Goal: Task Accomplishment & Management: Use online tool/utility

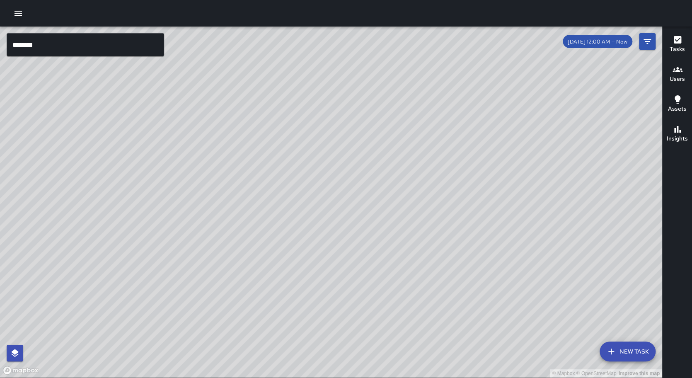
scroll to position [18, 0]
click at [97, 42] on input "********" at bounding box center [86, 44] width 158 height 23
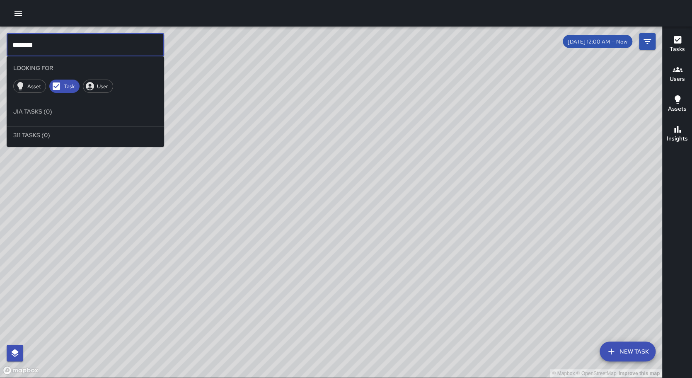
type input "********"
click at [672, 70] on div "Users" at bounding box center [677, 74] width 15 height 19
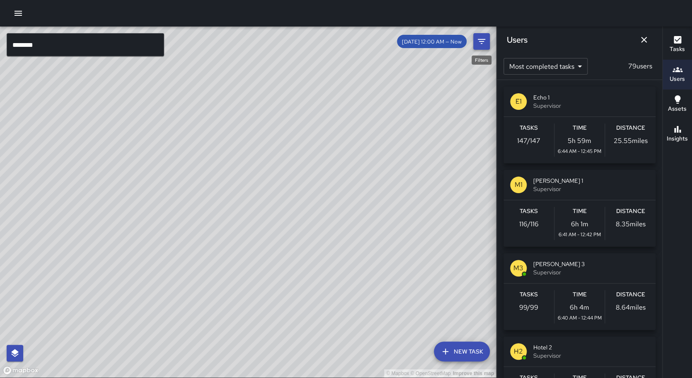
click at [481, 41] on icon "Filters" at bounding box center [482, 41] width 10 height 10
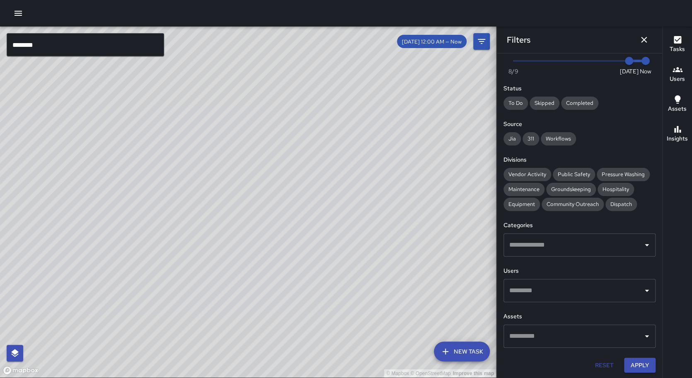
click at [552, 291] on input "text" at bounding box center [573, 291] width 132 height 16
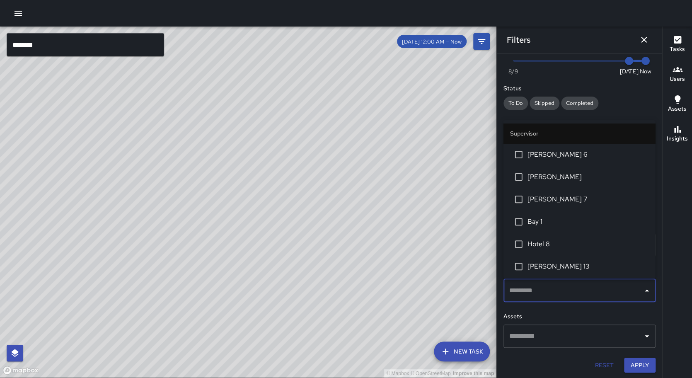
click at [552, 291] on input "text" at bounding box center [573, 291] width 132 height 16
type input "********"
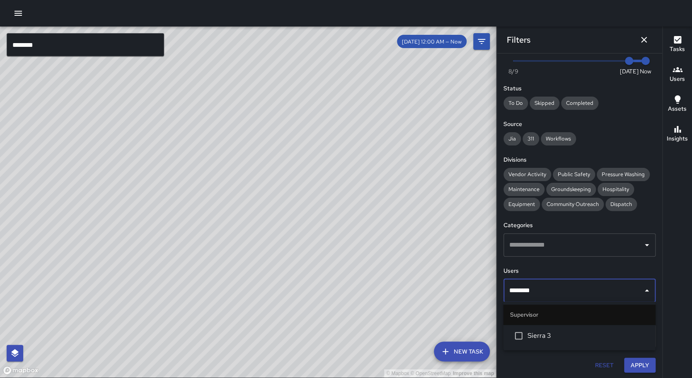
click at [543, 328] on li "Sierra 3" at bounding box center [580, 336] width 152 height 22
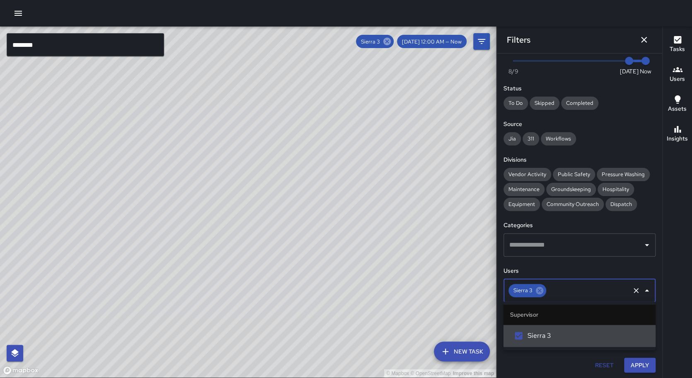
click at [391, 43] on icon at bounding box center [386, 41] width 7 height 7
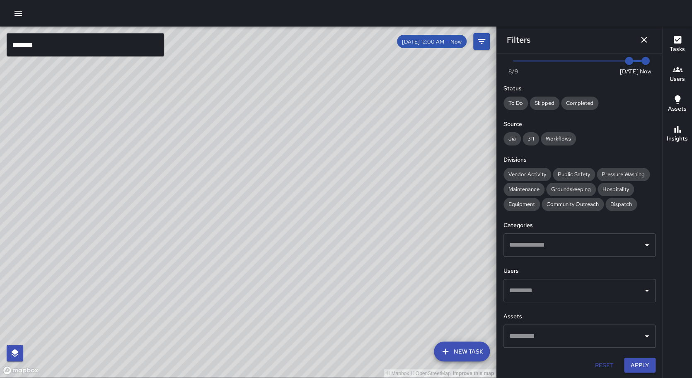
drag, startPoint x: 296, startPoint y: 104, endPoint x: 267, endPoint y: 94, distance: 30.8
click at [267, 86] on div "© Mapbox © OpenStreetMap Improve this map" at bounding box center [248, 202] width 496 height 351
drag, startPoint x: 339, startPoint y: 267, endPoint x: 349, endPoint y: 246, distance: 23.7
click at [349, 246] on div "© Mapbox © OpenStreetMap Improve this map" at bounding box center [248, 202] width 496 height 351
drag, startPoint x: 334, startPoint y: 111, endPoint x: 278, endPoint y: 193, distance: 99.7
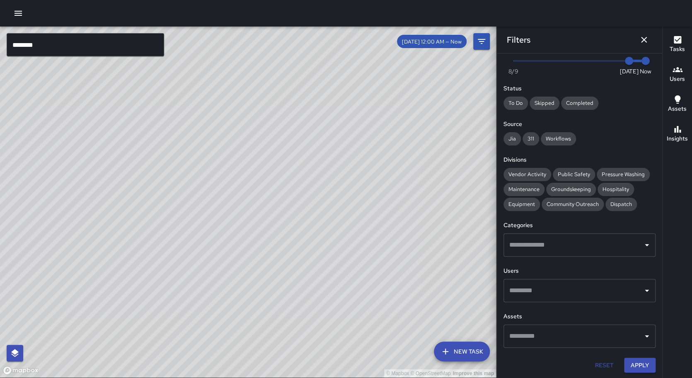
click at [278, 193] on div "© Mapbox © OpenStreetMap Improve this map" at bounding box center [248, 202] width 496 height 351
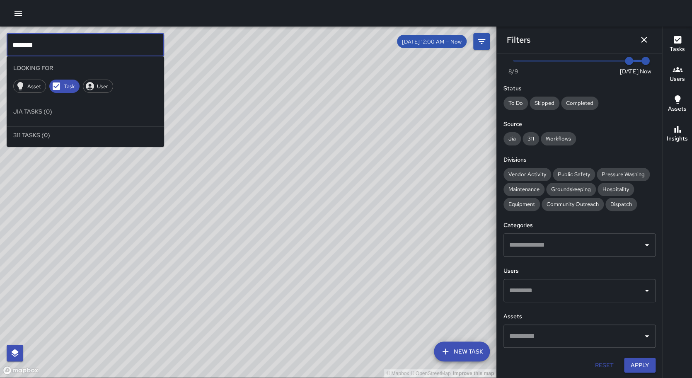
click at [141, 41] on input "********" at bounding box center [86, 44] width 158 height 23
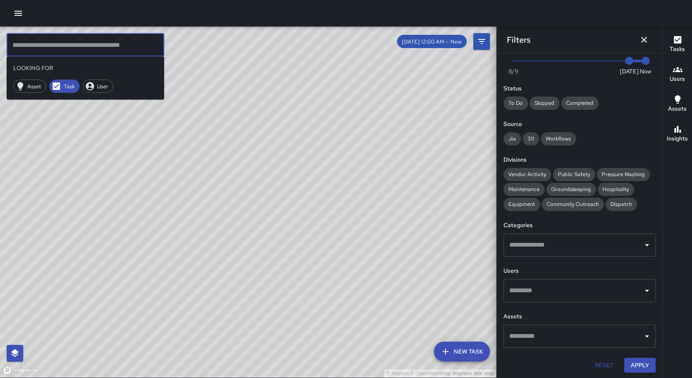
click at [100, 179] on div "© Mapbox © OpenStreetMap Improve this map" at bounding box center [248, 202] width 496 height 351
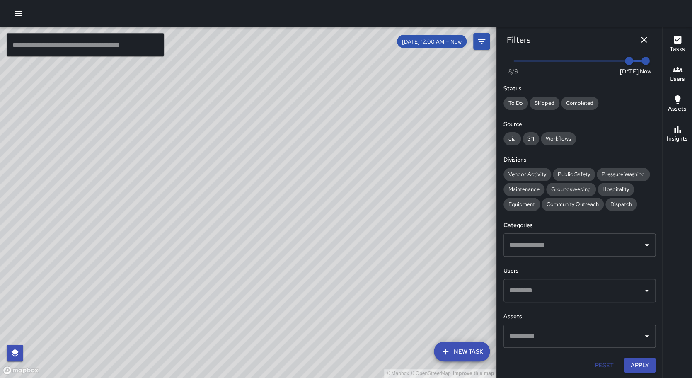
drag, startPoint x: 259, startPoint y: 230, endPoint x: 260, endPoint y: 220, distance: 10.4
click at [260, 220] on div "© Mapbox © OpenStreetMap Improve this map" at bounding box center [248, 202] width 496 height 351
click at [15, 14] on icon "button" at bounding box center [18, 13] width 10 height 10
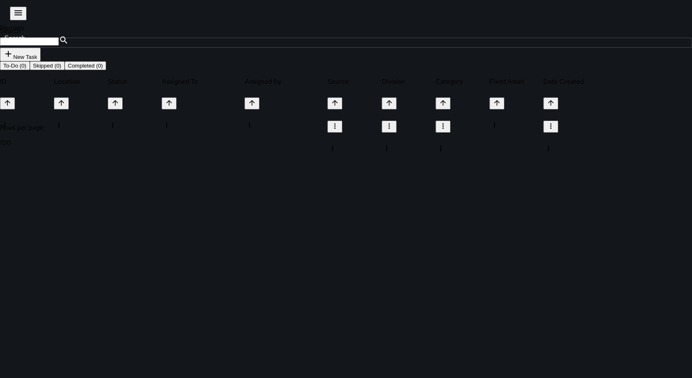
scroll to position [351, 616]
click at [83, 223] on p "Dispatch Center" at bounding box center [41, 227] width 83 height 9
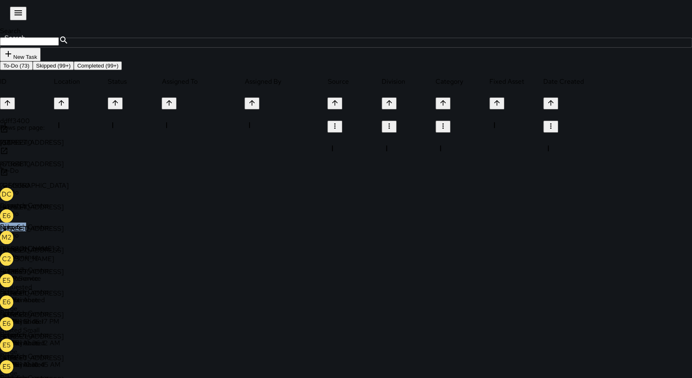
click at [83, 223] on p "Dispatch Center" at bounding box center [41, 227] width 83 height 9
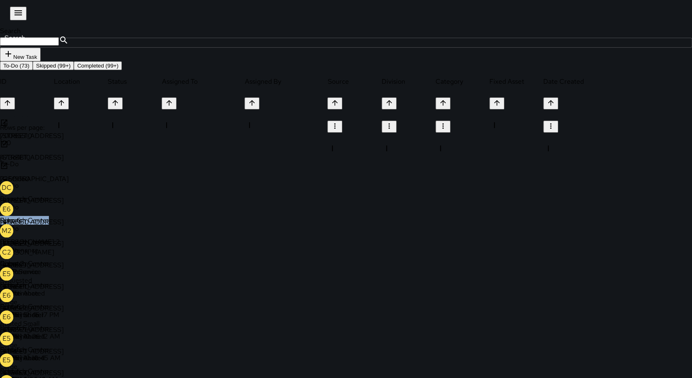
click at [83, 203] on div "DC Dispatch Center" at bounding box center [41, 214] width 83 height 22
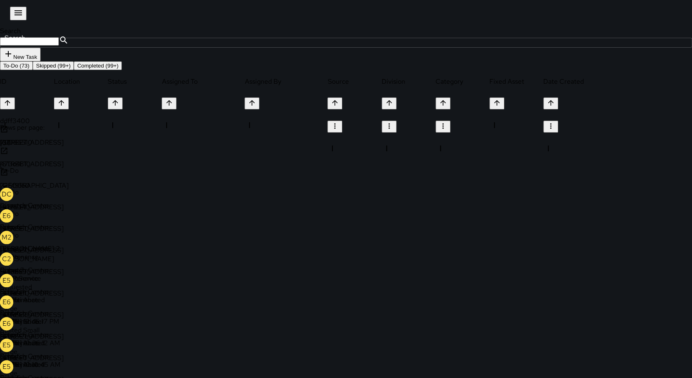
click at [83, 223] on p "Dispatch Center" at bounding box center [41, 227] width 83 height 9
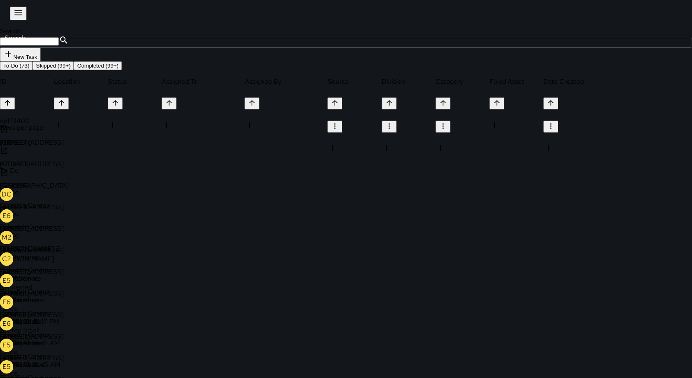
click at [83, 223] on p "Dispatch Center" at bounding box center [41, 227] width 83 height 9
click at [83, 201] on p "Dispatch Center" at bounding box center [41, 205] width 83 height 9
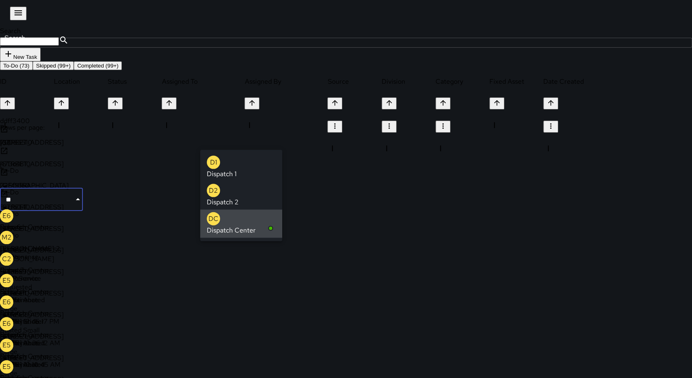
type input "*"
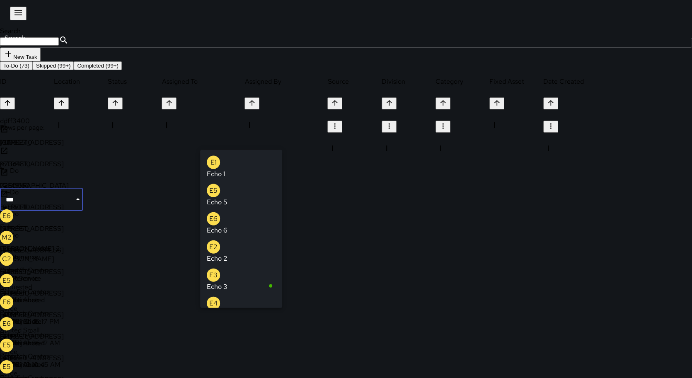
type input "****"
click at [225, 169] on p "Echo 1" at bounding box center [216, 174] width 19 height 10
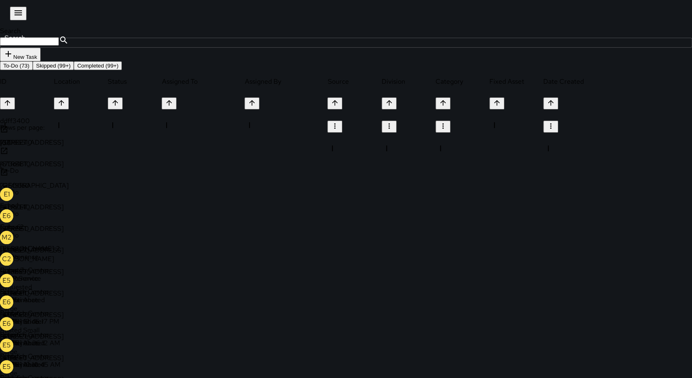
click at [8, 177] on icon at bounding box center [4, 172] width 8 height 8
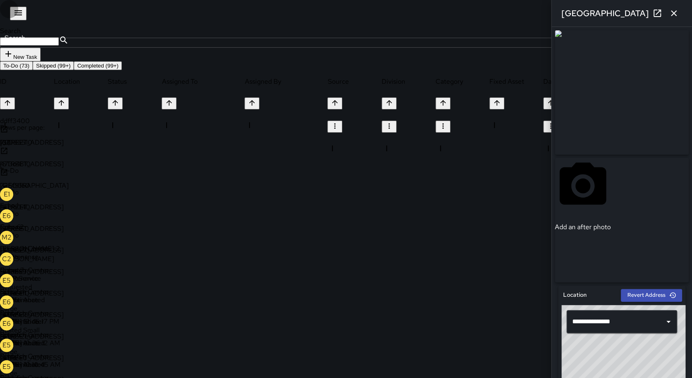
click at [13, 17] on icon "button" at bounding box center [18, 13] width 10 height 10
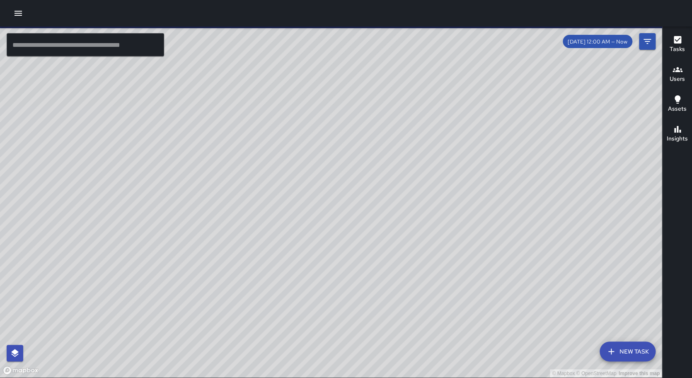
drag, startPoint x: 214, startPoint y: 158, endPoint x: 191, endPoint y: 160, distance: 23.3
click at [191, 160] on div "© Mapbox © OpenStreetMap Improve this map" at bounding box center [331, 202] width 662 height 351
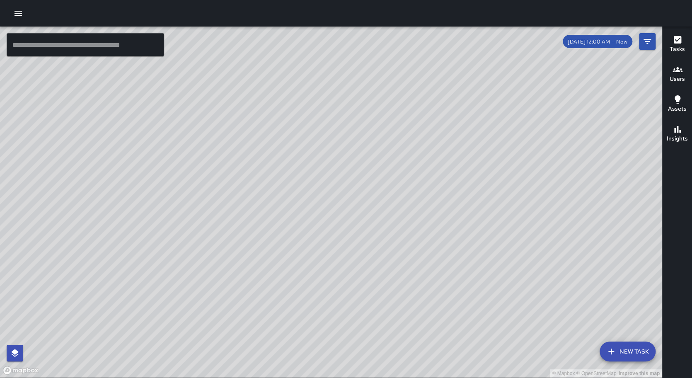
drag, startPoint x: 369, startPoint y: 227, endPoint x: 386, endPoint y: 230, distance: 17.3
click at [364, 192] on div "© Mapbox © OpenStreetMap Improve this map" at bounding box center [331, 202] width 662 height 351
drag, startPoint x: 368, startPoint y: 215, endPoint x: 384, endPoint y: 174, distance: 44.0
click at [384, 154] on div "© Mapbox © OpenStreetMap Improve this map" at bounding box center [331, 202] width 662 height 351
drag, startPoint x: 286, startPoint y: 201, endPoint x: 267, endPoint y: 240, distance: 43.4
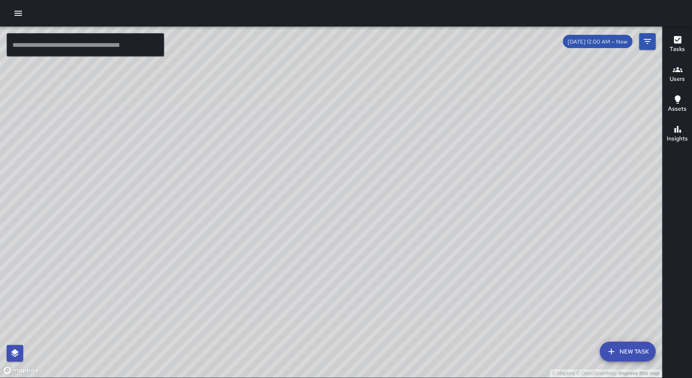
click at [267, 240] on div "© Mapbox © OpenStreetMap Improve this map" at bounding box center [331, 202] width 662 height 351
drag, startPoint x: 278, startPoint y: 230, endPoint x: 531, endPoint y: 193, distance: 255.1
click at [531, 193] on div "© Mapbox © OpenStreetMap Improve this map" at bounding box center [331, 202] width 662 height 351
drag, startPoint x: 348, startPoint y: 64, endPoint x: 308, endPoint y: 173, distance: 116.7
click at [308, 173] on div "© Mapbox © OpenStreetMap Improve this map" at bounding box center [331, 202] width 662 height 351
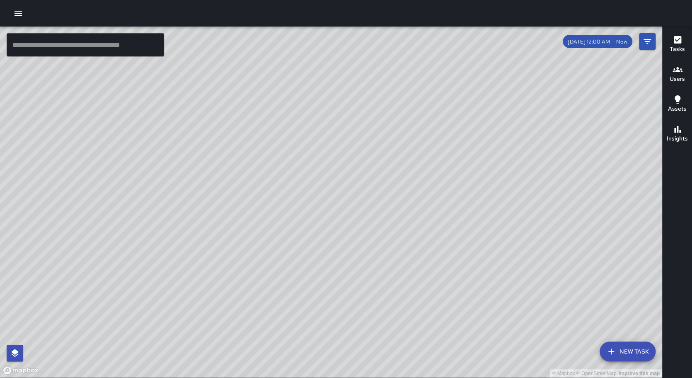
drag, startPoint x: 374, startPoint y: 75, endPoint x: 354, endPoint y: 149, distance: 76.2
click at [354, 149] on div "© Mapbox © OpenStreetMap Improve this map" at bounding box center [331, 202] width 662 height 351
drag, startPoint x: 392, startPoint y: 117, endPoint x: 370, endPoint y: 168, distance: 55.1
click at [324, 176] on div "© Mapbox © OpenStreetMap Improve this map" at bounding box center [331, 202] width 662 height 351
click at [265, 271] on div "© Mapbox © OpenStreetMap Improve this map" at bounding box center [331, 202] width 662 height 351
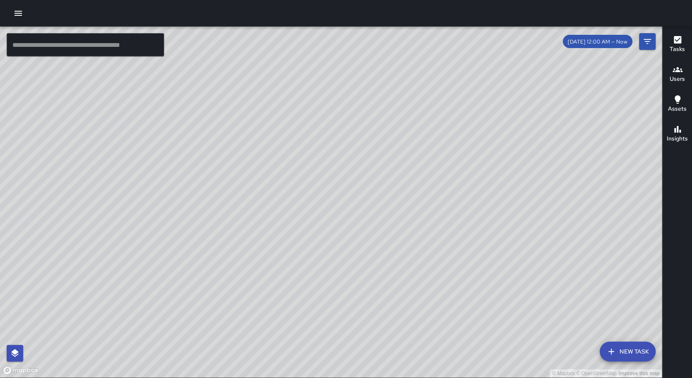
drag, startPoint x: 279, startPoint y: 210, endPoint x: 309, endPoint y: 174, distance: 46.5
click at [309, 174] on div "© Mapbox © OpenStreetMap Improve this map" at bounding box center [331, 202] width 662 height 351
click at [19, 17] on icon "button" at bounding box center [18, 13] width 10 height 10
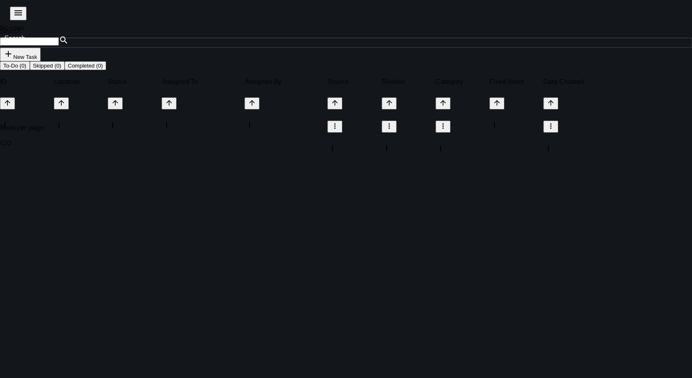
scroll to position [0, 0]
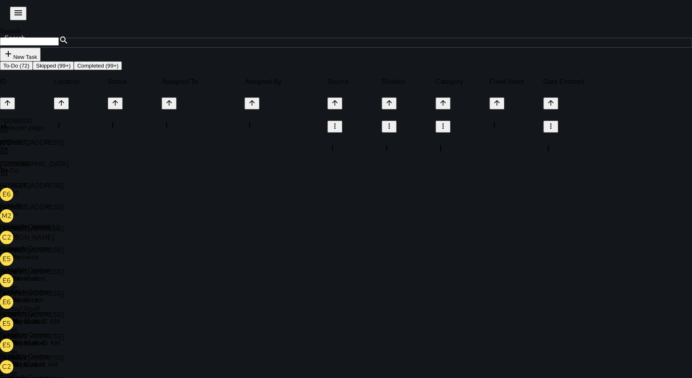
click at [15, 17] on icon "button" at bounding box center [18, 13] width 10 height 10
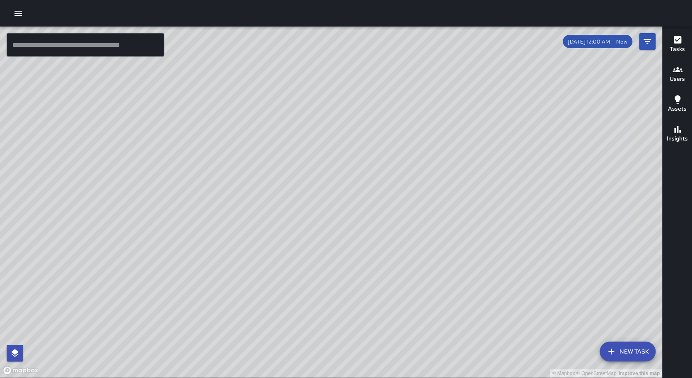
drag, startPoint x: 351, startPoint y: 191, endPoint x: 291, endPoint y: 216, distance: 64.8
click at [291, 216] on div "© Mapbox © OpenStreetMap Improve this map" at bounding box center [331, 202] width 662 height 351
drag, startPoint x: 228, startPoint y: 318, endPoint x: 237, endPoint y: 224, distance: 94.5
click at [237, 224] on div "© Mapbox © OpenStreetMap Improve this map" at bounding box center [331, 202] width 662 height 351
click at [13, 13] on icon "button" at bounding box center [18, 13] width 10 height 10
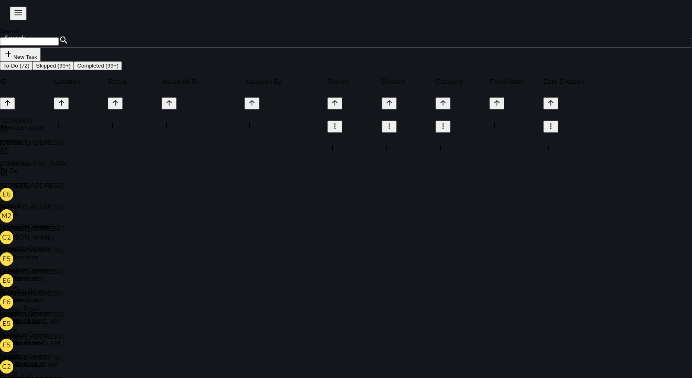
click at [8, 177] on icon at bounding box center [4, 172] width 8 height 8
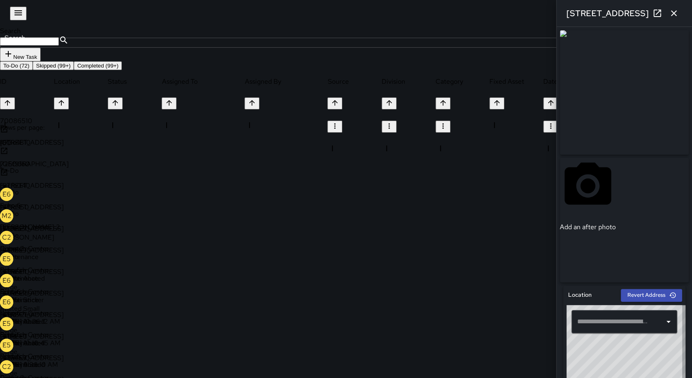
type input "**********"
click at [676, 13] on icon "button" at bounding box center [674, 13] width 10 height 10
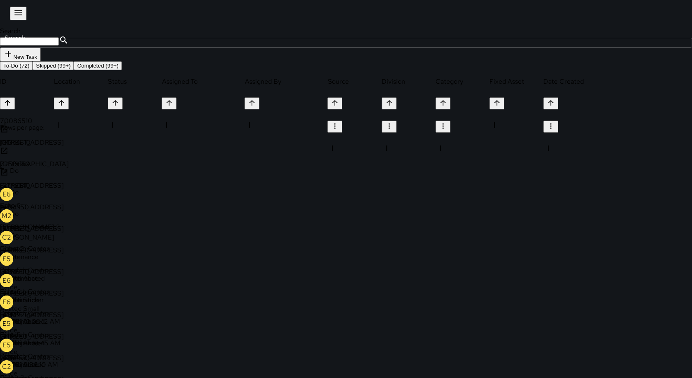
click at [54, 136] on div at bounding box center [27, 130] width 54 height 10
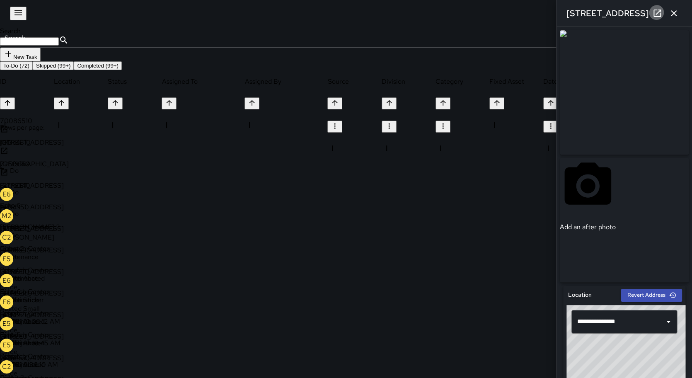
click at [656, 11] on icon at bounding box center [657, 13] width 7 height 7
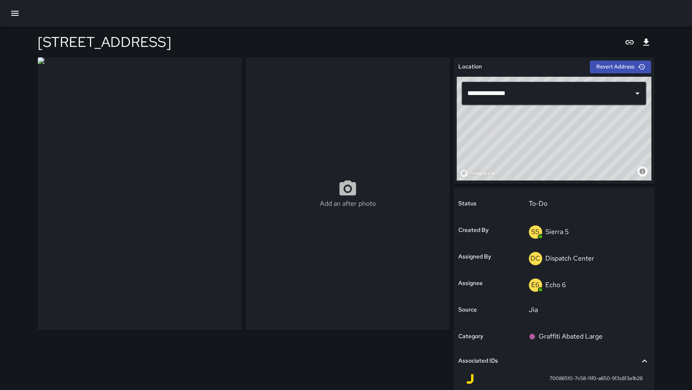
click at [12, 16] on icon "button" at bounding box center [15, 13] width 10 height 10
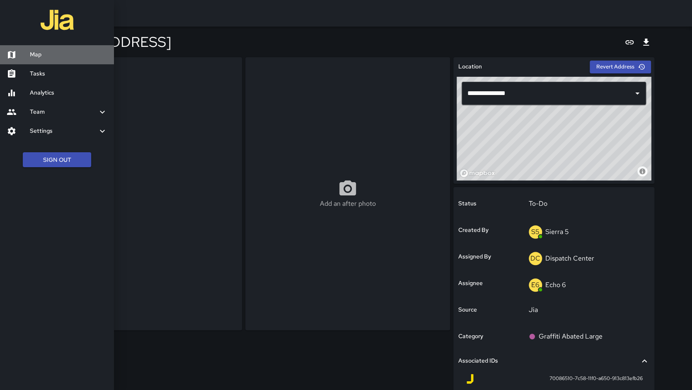
click at [27, 54] on div at bounding box center [18, 55] width 23 height 10
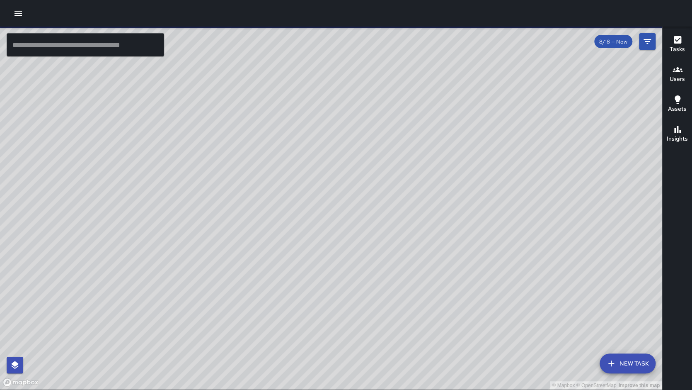
click at [16, 16] on icon "button" at bounding box center [18, 13] width 10 height 10
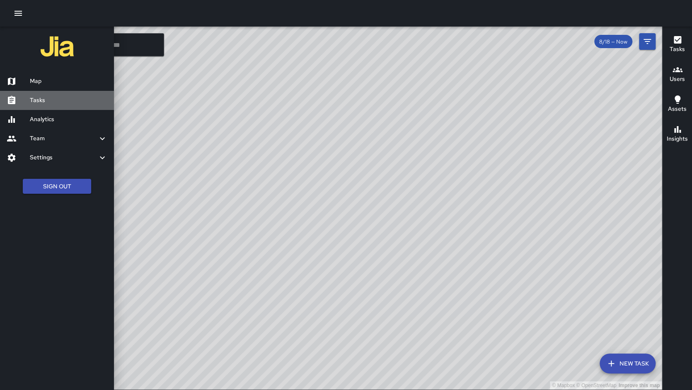
click at [58, 104] on h6 "Tasks" at bounding box center [69, 100] width 78 height 9
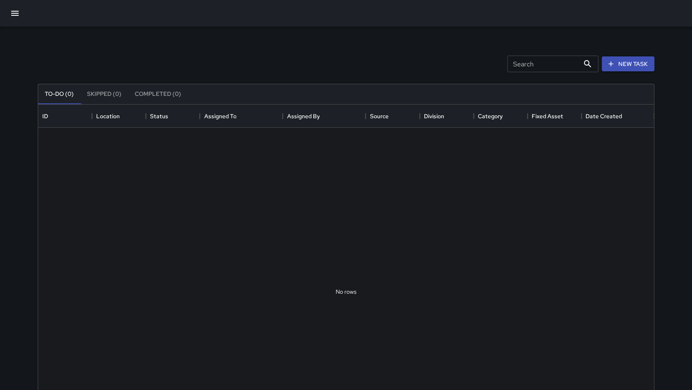
scroll to position [351, 616]
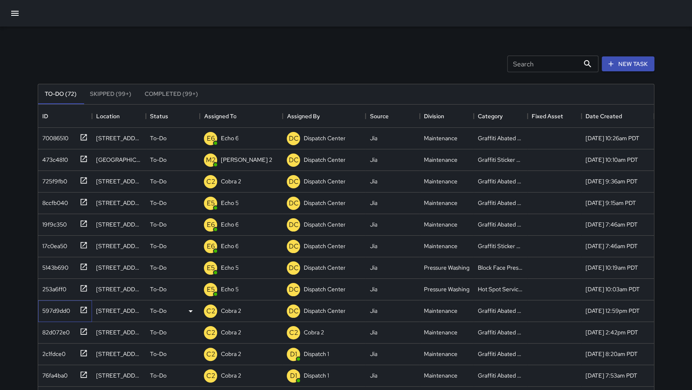
click at [80, 309] on icon at bounding box center [84, 309] width 8 height 8
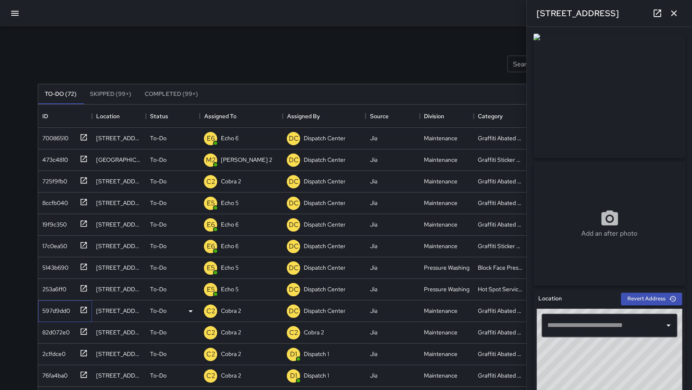
type input "**********"
click at [674, 14] on icon "button" at bounding box center [674, 13] width 6 height 6
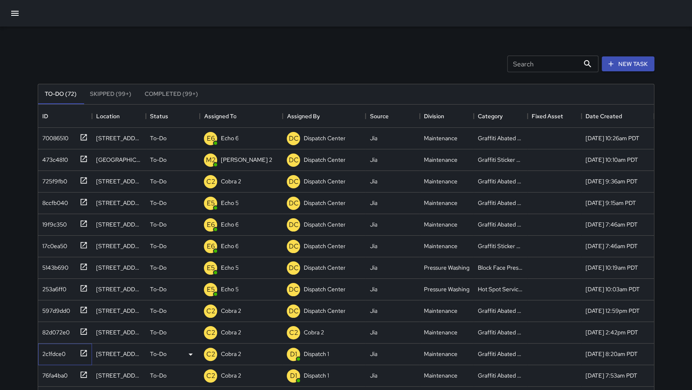
click at [80, 352] on div at bounding box center [82, 352] width 12 height 14
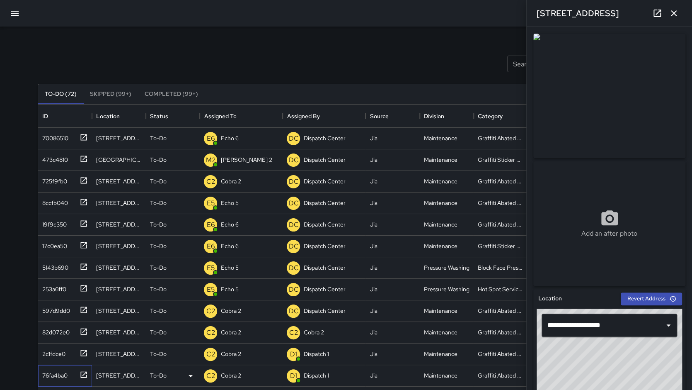
click at [83, 374] on icon at bounding box center [84, 374] width 8 height 8
click at [688, 135] on div "Add an after photo" at bounding box center [609, 157] width 159 height 255
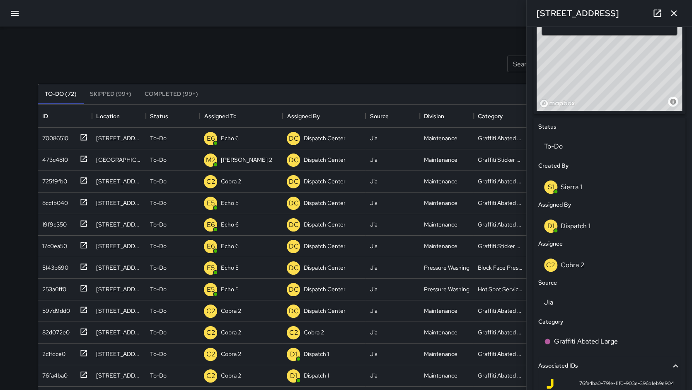
scroll to position [304, 0]
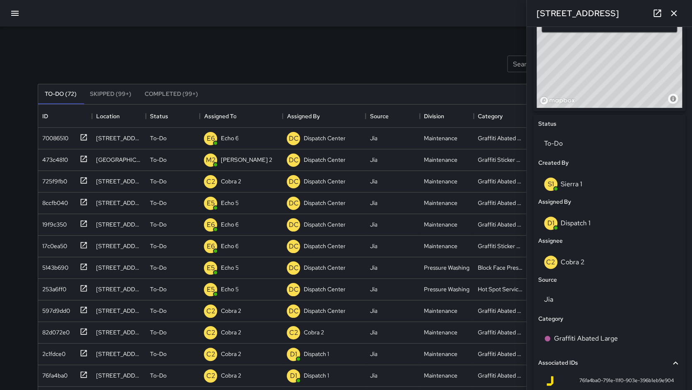
click at [566, 223] on p "Dispatch 1" at bounding box center [576, 222] width 30 height 9
click at [575, 263] on p "Cobra 2" at bounding box center [573, 261] width 24 height 9
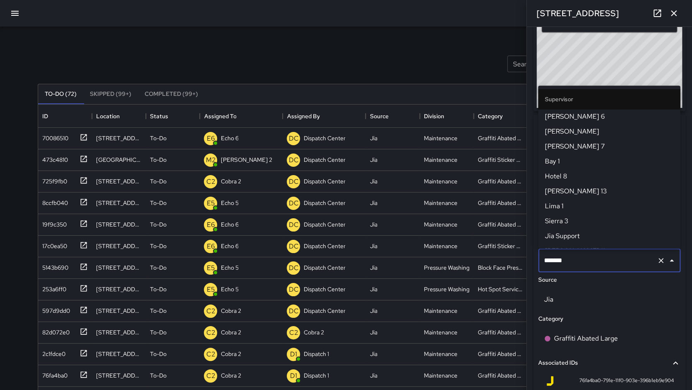
scroll to position [199, 0]
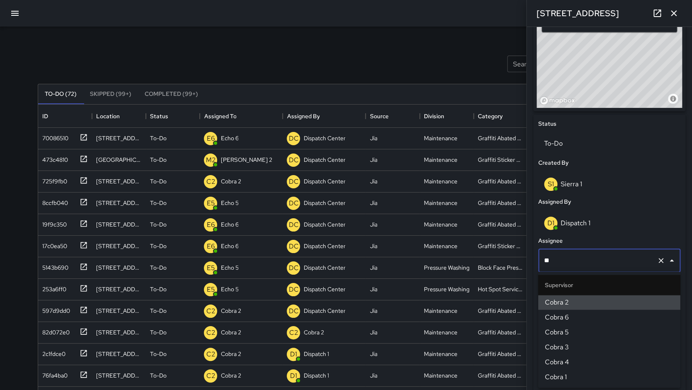
type input "*"
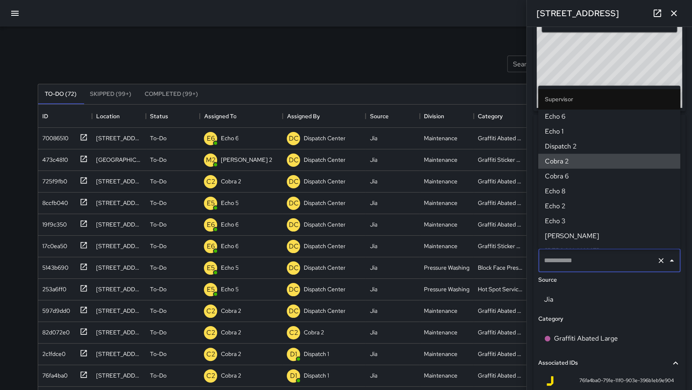
scroll to position [0, 0]
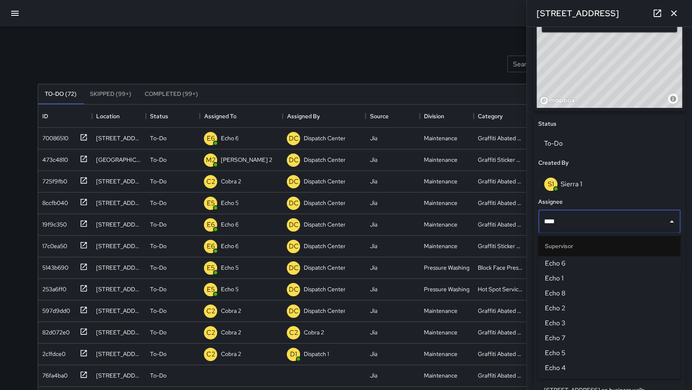
type input "***"
click at [565, 348] on span "Echo 5" at bounding box center [609, 353] width 129 height 10
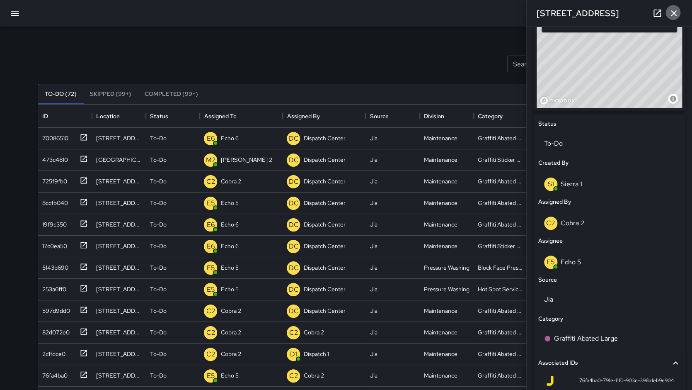
click at [679, 11] on button "button" at bounding box center [674, 13] width 17 height 17
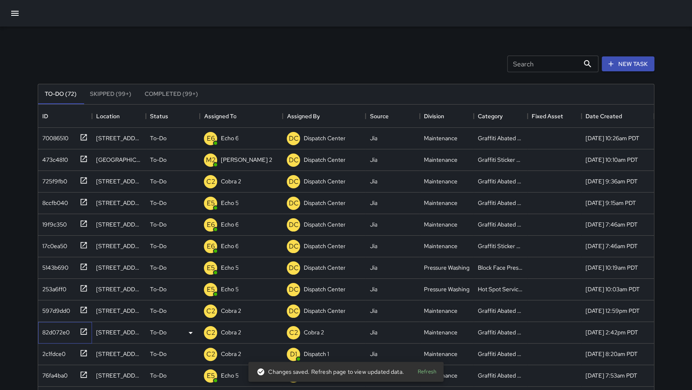
click at [87, 331] on icon at bounding box center [84, 331] width 8 height 8
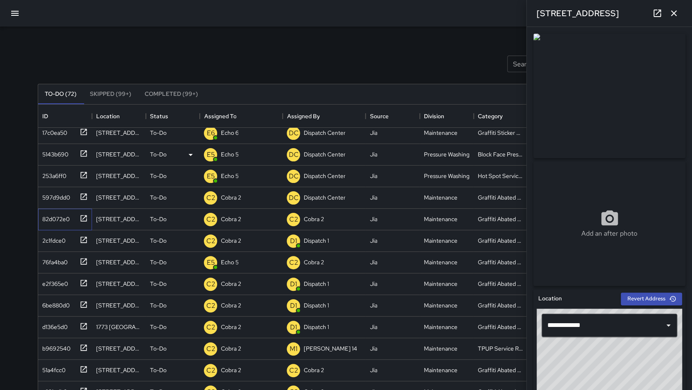
scroll to position [114, 0]
click at [142, 65] on div "Search Search New Task" at bounding box center [346, 63] width 620 height 43
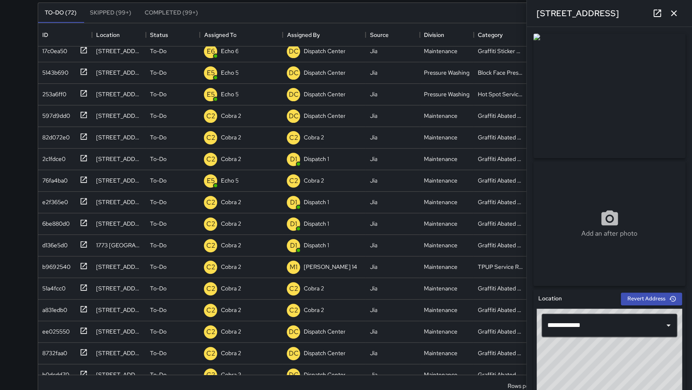
scroll to position [94, 0]
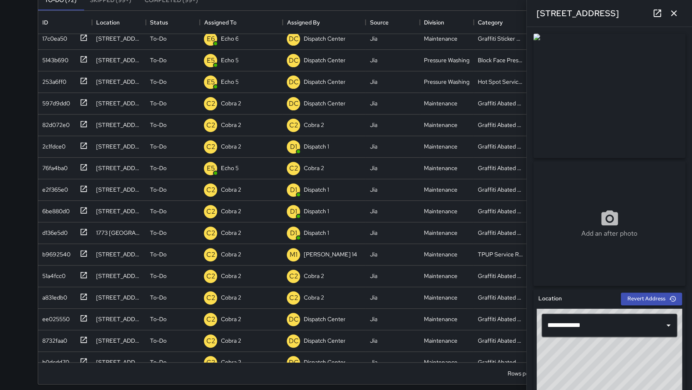
click at [28, 97] on div "Search Search New Task To-Do (72) Skipped (99+) Completed (99+) ID Location Sta…" at bounding box center [346, 164] width 637 height 463
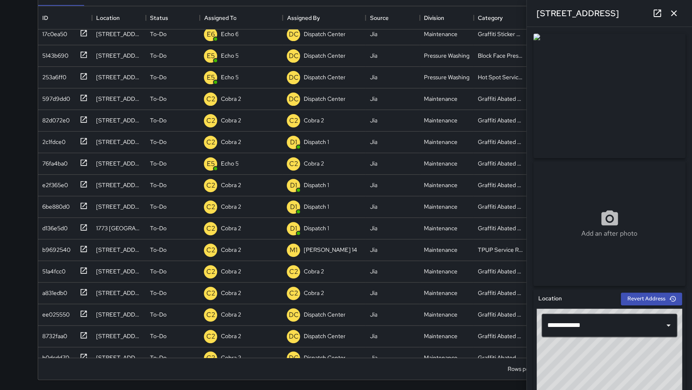
click at [6, 105] on div "Search Search New Task To-Do (72) Skipped (99+) Completed (99+) ID Location Sta…" at bounding box center [346, 147] width 692 height 490
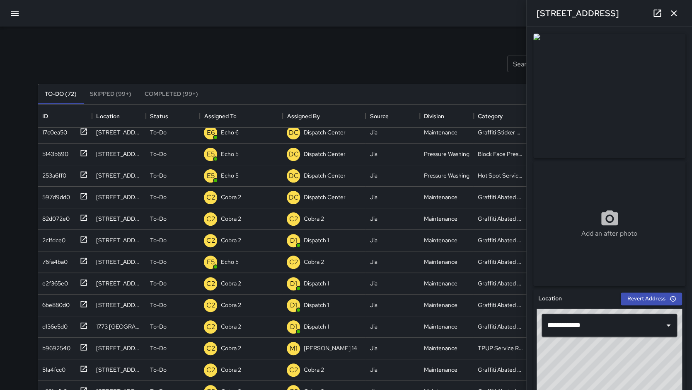
scroll to position [0, 0]
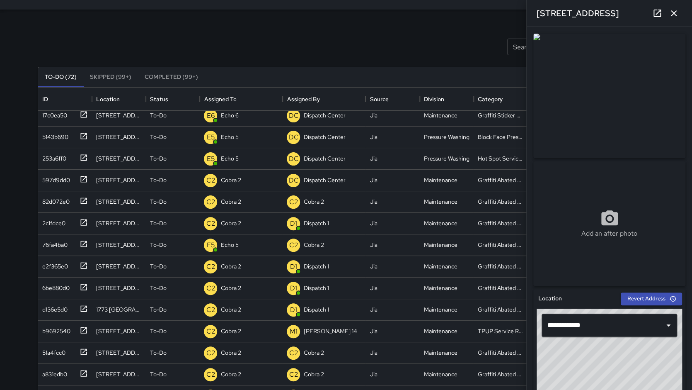
click at [17, 45] on div "Search Search New Task To-Do (72) Skipped (99+) Completed (99+) ID Location Sta…" at bounding box center [346, 228] width 692 height 490
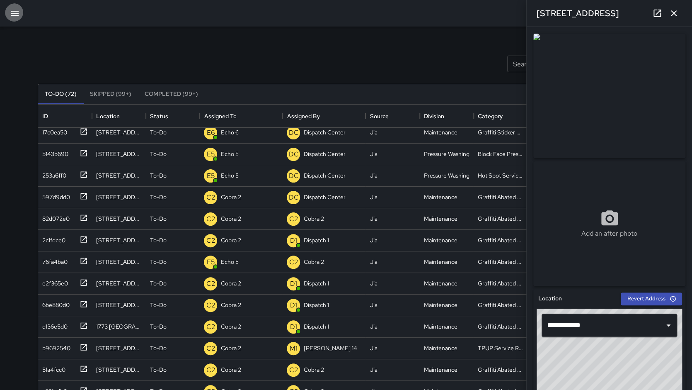
click at [17, 14] on icon "button" at bounding box center [15, 13] width 10 height 10
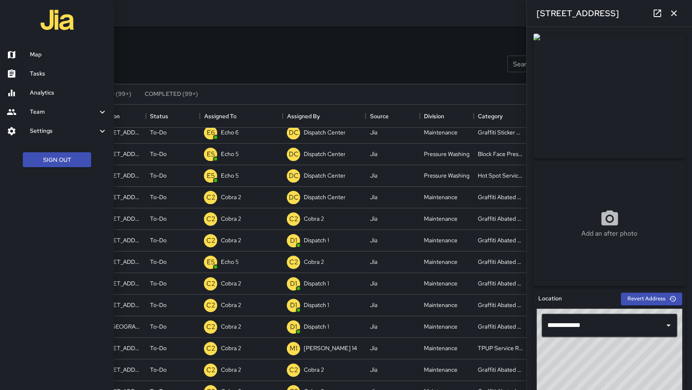
click at [33, 55] on h6 "Map" at bounding box center [69, 54] width 78 height 9
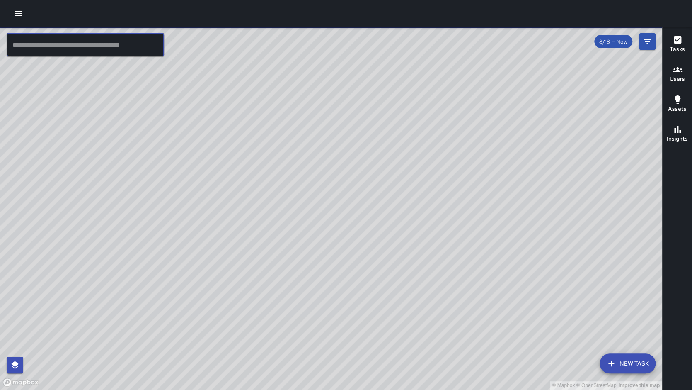
click at [57, 47] on input "text" at bounding box center [86, 44] width 158 height 23
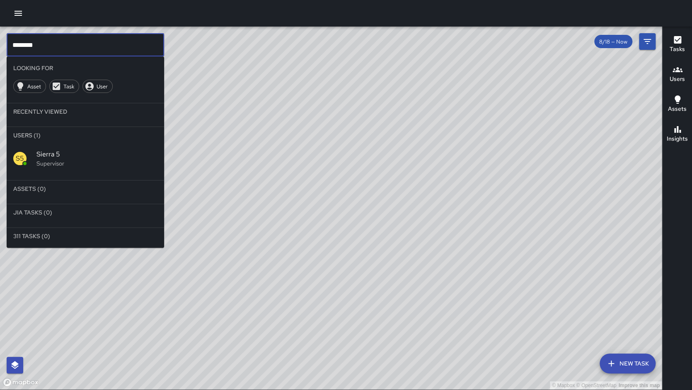
type input "********"
click at [47, 160] on p "Supervisor" at bounding box center [96, 163] width 121 height 8
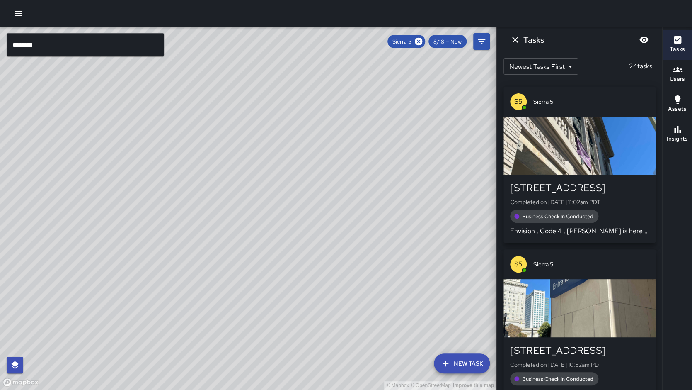
drag, startPoint x: 257, startPoint y: 176, endPoint x: 211, endPoint y: 147, distance: 54.7
click at [211, 147] on div "© Mapbox © OpenStreetMap Improve this map" at bounding box center [248, 208] width 496 height 363
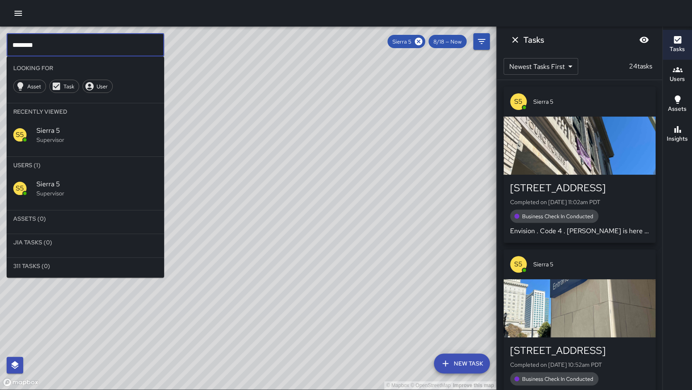
click at [72, 49] on input "********" at bounding box center [86, 44] width 158 height 23
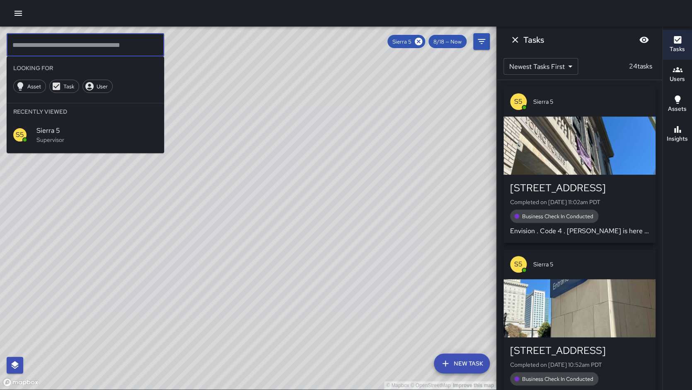
click at [92, 206] on div "© Mapbox © OpenStreetMap Improve this map" at bounding box center [248, 208] width 496 height 363
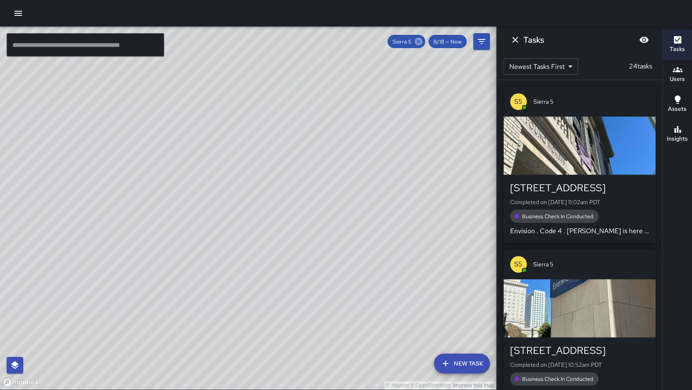
click at [418, 41] on icon at bounding box center [418, 41] width 7 height 7
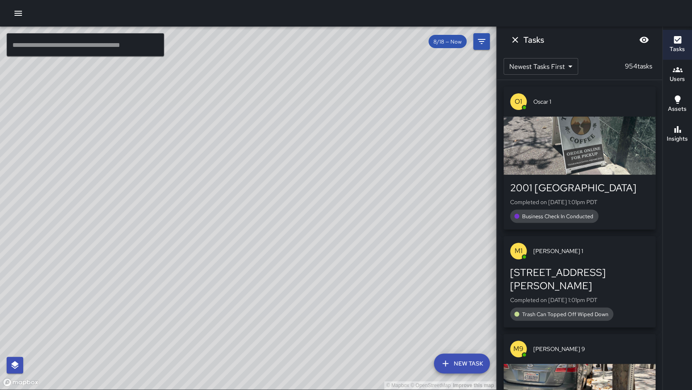
drag, startPoint x: 145, startPoint y: 145, endPoint x: 152, endPoint y: 134, distance: 13.5
click at [152, 134] on div "© Mapbox © OpenStreetMap Improve this map" at bounding box center [248, 208] width 496 height 363
drag, startPoint x: 61, startPoint y: 348, endPoint x: 221, endPoint y: 263, distance: 181.5
click at [221, 263] on div "© Mapbox © OpenStreetMap Improve this map" at bounding box center [248, 208] width 496 height 363
drag, startPoint x: 225, startPoint y: 271, endPoint x: 222, endPoint y: 263, distance: 8.8
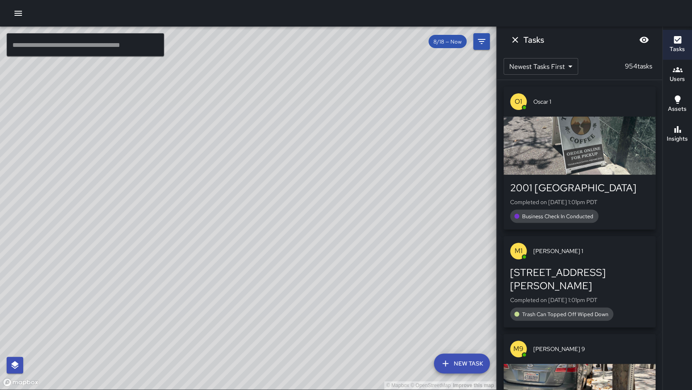
click at [222, 263] on div "© Mapbox © OpenStreetMap Improve this map" at bounding box center [248, 208] width 496 height 363
drag, startPoint x: 324, startPoint y: 158, endPoint x: 306, endPoint y: 141, distance: 24.6
click at [306, 141] on div "© Mapbox © OpenStreetMap Improve this map" at bounding box center [248, 208] width 496 height 363
drag, startPoint x: 191, startPoint y: 269, endPoint x: 208, endPoint y: 248, distance: 27.1
click at [208, 248] on div "© Mapbox © OpenStreetMap Improve this map" at bounding box center [248, 208] width 496 height 363
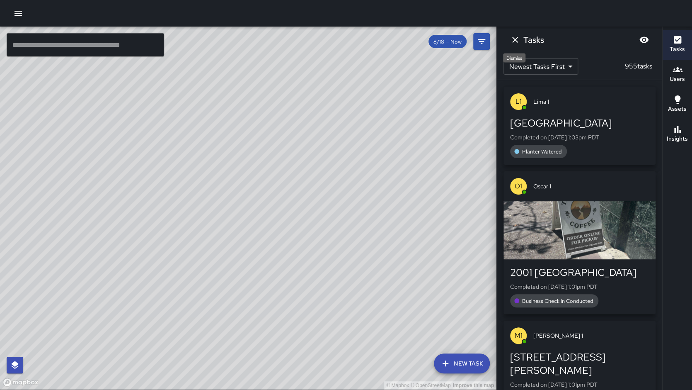
click at [512, 36] on icon "Dismiss" at bounding box center [515, 40] width 10 height 10
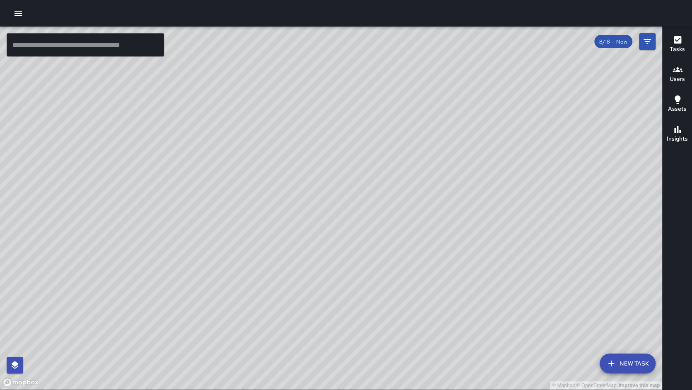
click at [13, 14] on icon "button" at bounding box center [18, 13] width 10 height 10
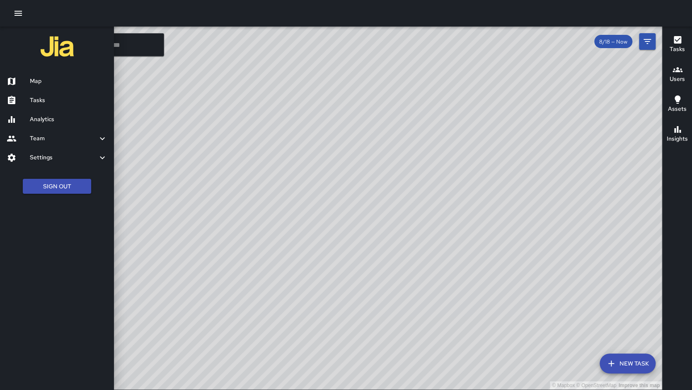
click at [51, 100] on h6 "Tasks" at bounding box center [69, 100] width 78 height 9
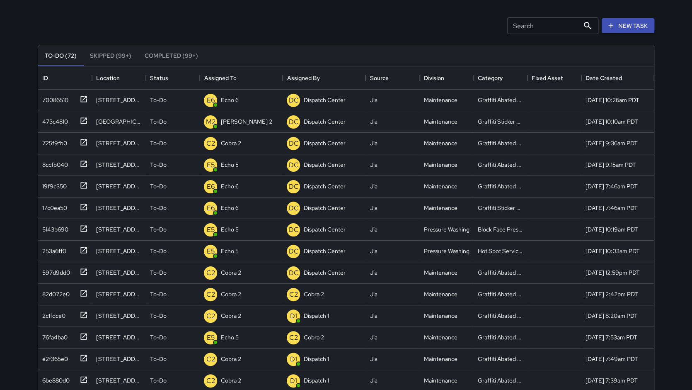
scroll to position [39, 0]
click at [86, 143] on icon at bounding box center [84, 141] width 6 height 6
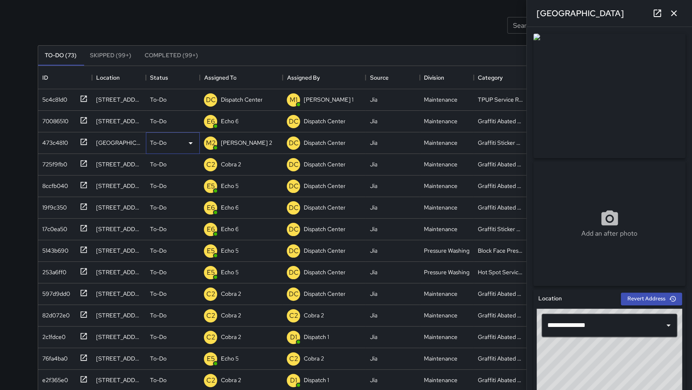
click at [164, 148] on div "To-Do" at bounding box center [173, 143] width 54 height 22
click at [527, 204] on div at bounding box center [346, 195] width 692 height 390
click at [686, 204] on div "Add an after photo" at bounding box center [609, 224] width 155 height 128
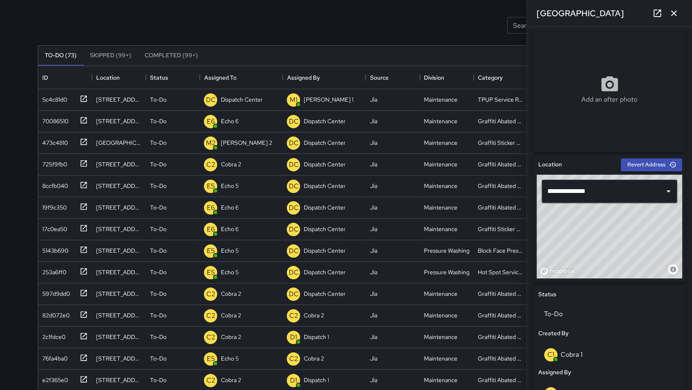
scroll to position [135, 0]
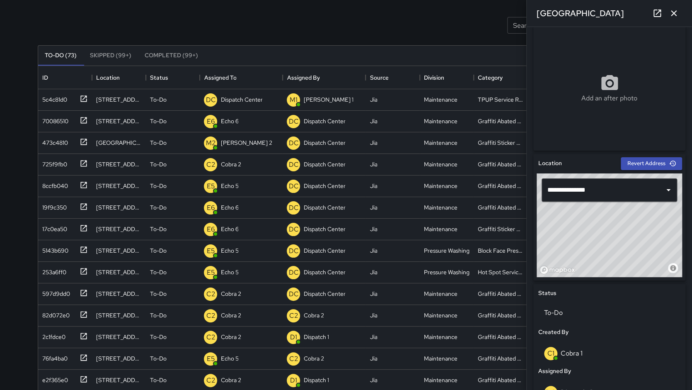
click at [674, 13] on icon "button" at bounding box center [674, 13] width 10 height 10
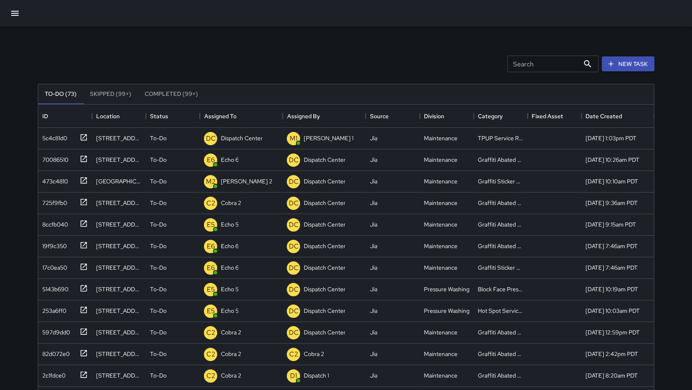
scroll to position [0, 0]
click at [511, 60] on input "Search" at bounding box center [543, 64] width 72 height 17
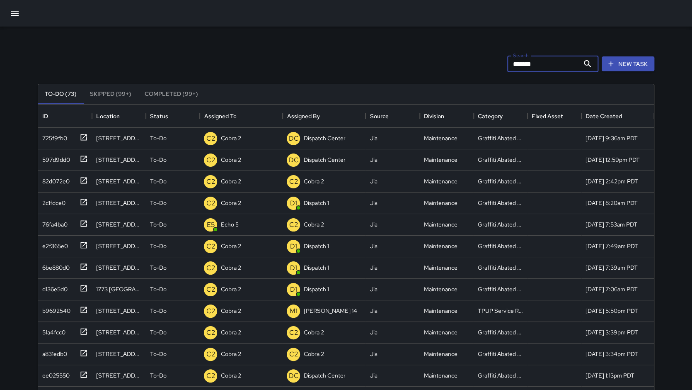
scroll to position [1, 0]
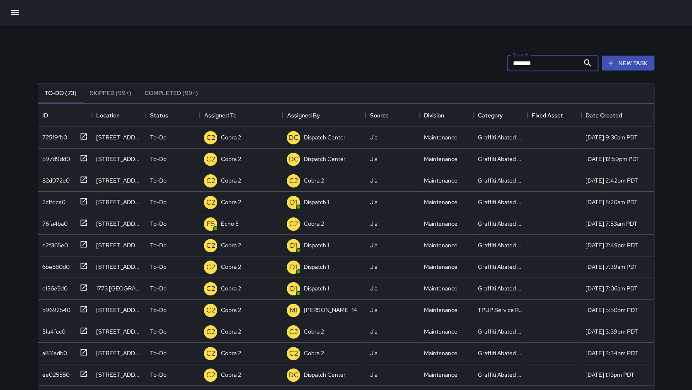
type input "*******"
click at [170, 66] on div "Search ******* Search New Task" at bounding box center [346, 62] width 620 height 43
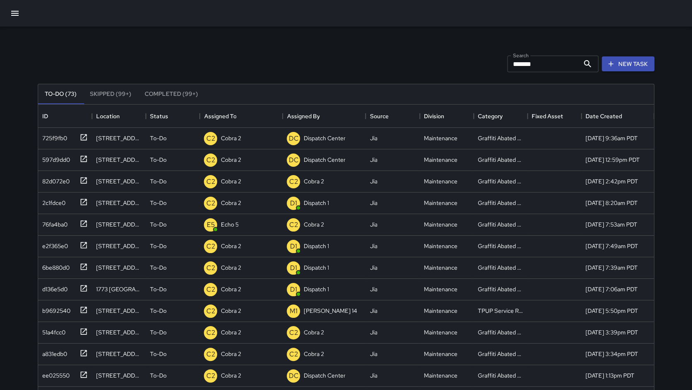
scroll to position [0, 0]
click at [111, 99] on button "Skipped (99+)" at bounding box center [110, 94] width 55 height 20
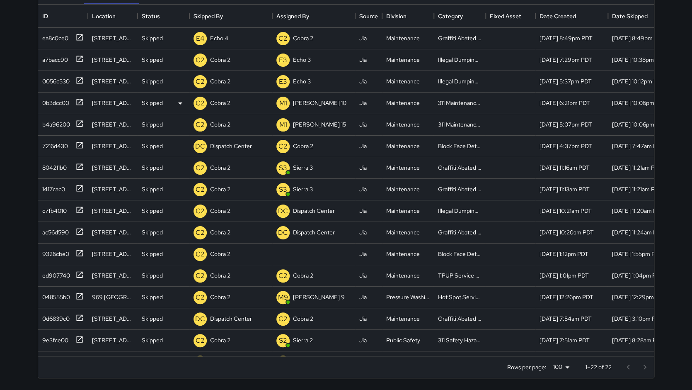
scroll to position [100, 0]
click at [79, 143] on icon at bounding box center [79, 145] width 8 height 8
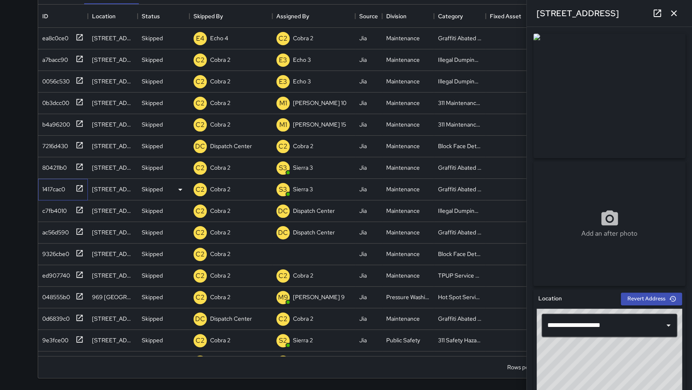
click at [76, 189] on div at bounding box center [78, 188] width 12 height 14
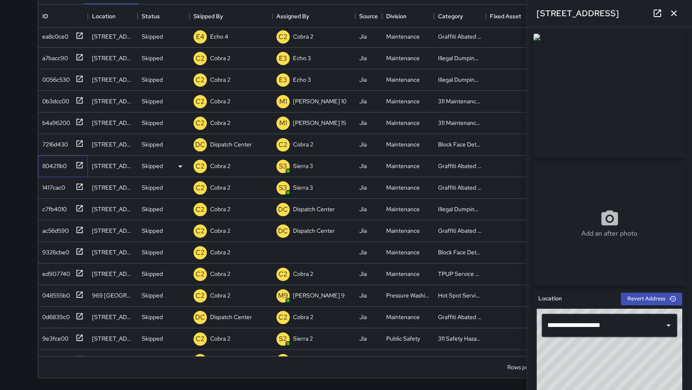
click at [81, 165] on icon at bounding box center [79, 165] width 8 height 8
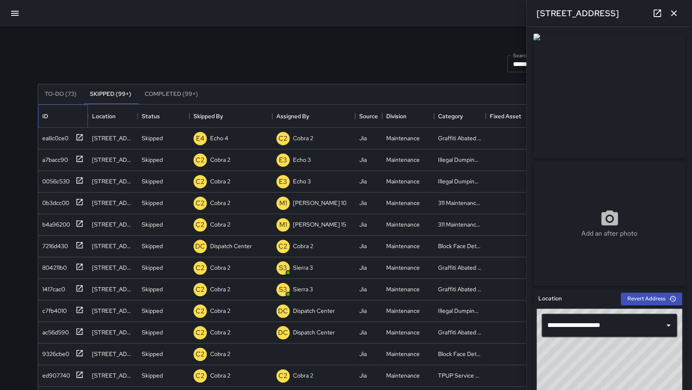
scroll to position [0, 0]
drag, startPoint x: 587, startPoint y: 381, endPoint x: 587, endPoint y: 372, distance: 9.1
click at [587, 372] on div "© Mapbox © OpenStreetMap Improve this map" at bounding box center [609, 360] width 145 height 104
type input "**********"
click at [223, 59] on div "Search ******* Search New Task" at bounding box center [346, 63] width 620 height 43
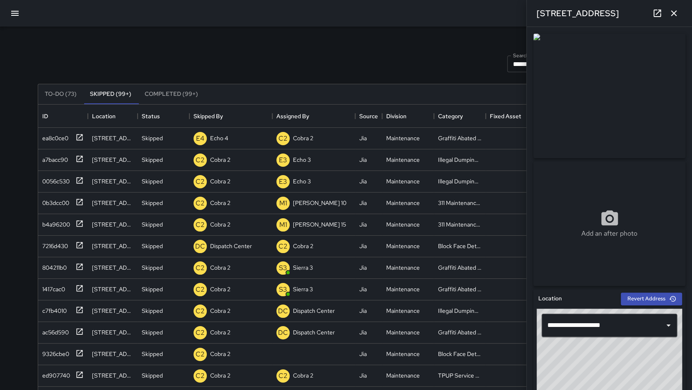
scroll to position [15, 0]
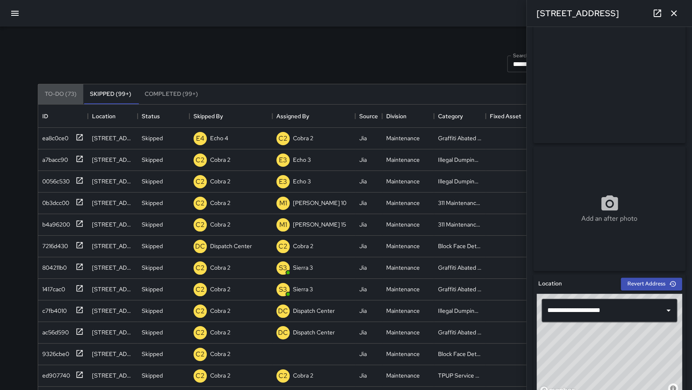
click at [61, 97] on button "To-Do (73)" at bounding box center [60, 94] width 45 height 20
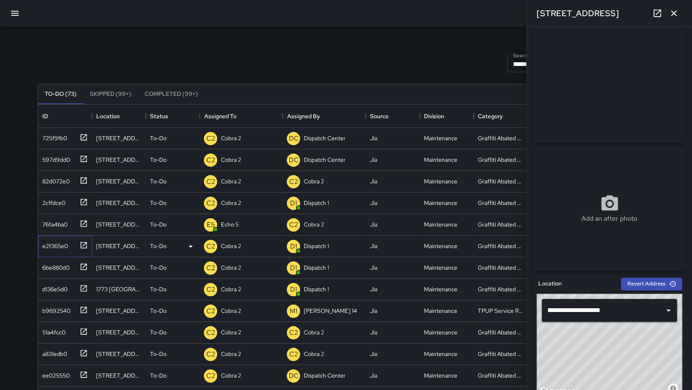
click at [80, 247] on div at bounding box center [82, 245] width 12 height 14
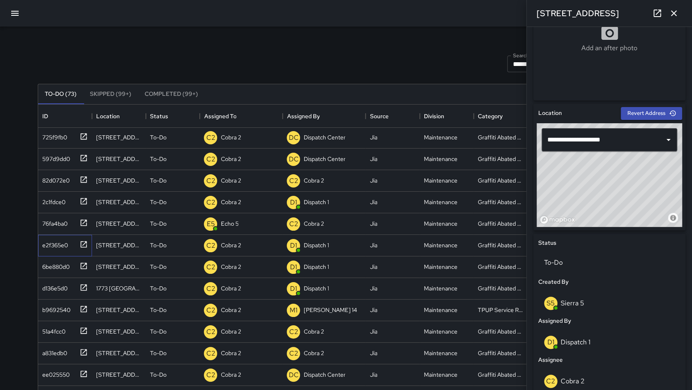
scroll to position [198, 0]
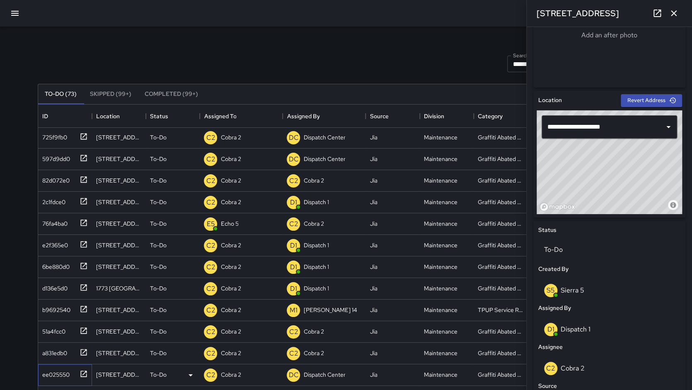
click at [87, 375] on icon at bounding box center [84, 373] width 8 height 8
click at [85, 373] on icon at bounding box center [84, 373] width 8 height 8
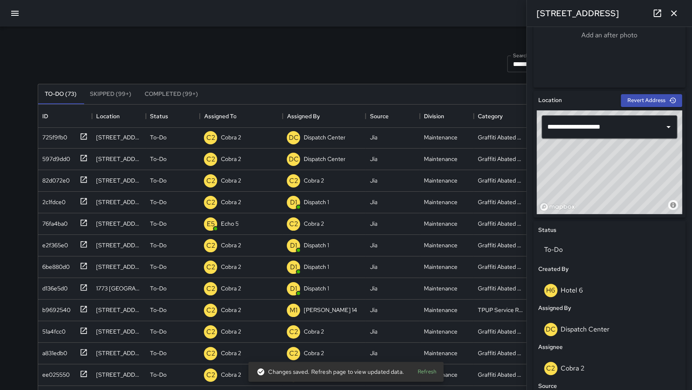
drag, startPoint x: 685, startPoint y: 165, endPoint x: 685, endPoint y: 128, distance: 37.7
click at [685, 126] on div "**********" at bounding box center [609, 154] width 152 height 126
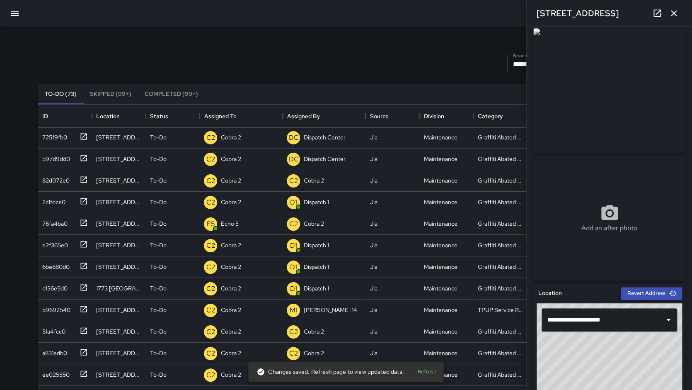
scroll to position [0, 0]
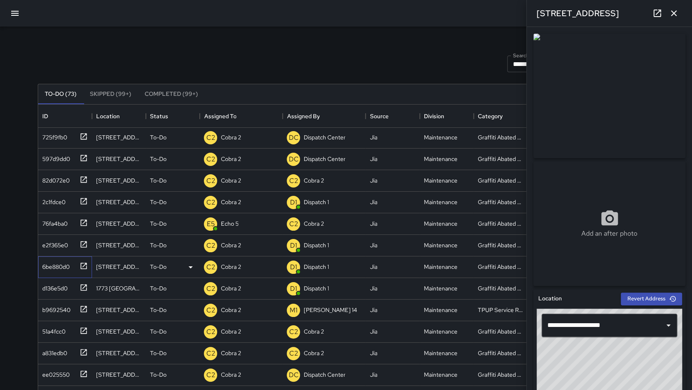
click at [85, 264] on icon at bounding box center [84, 265] width 6 height 6
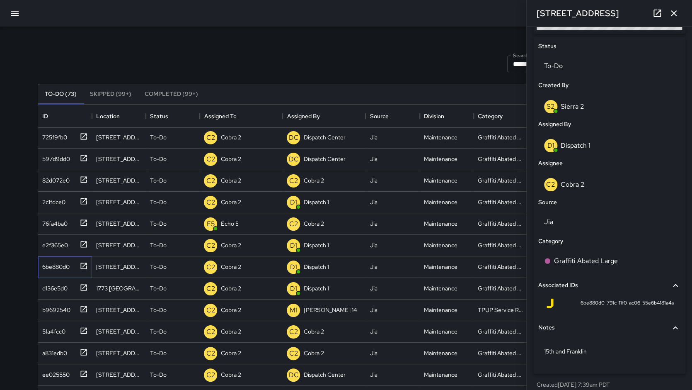
scroll to position [383, 0]
click at [85, 375] on icon at bounding box center [84, 373] width 8 height 8
click at [85, 352] on icon at bounding box center [84, 352] width 8 height 8
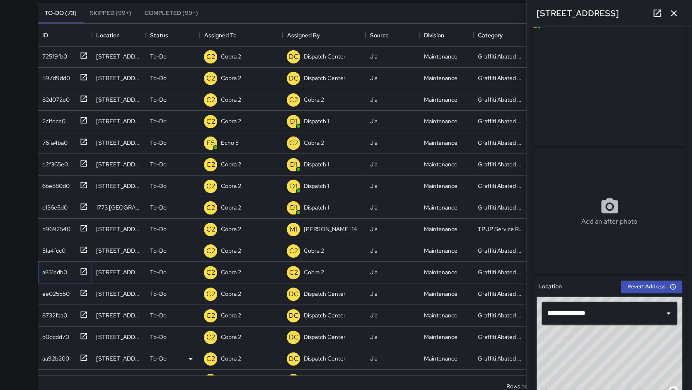
scroll to position [1, 0]
click at [84, 356] on icon at bounding box center [84, 357] width 8 height 8
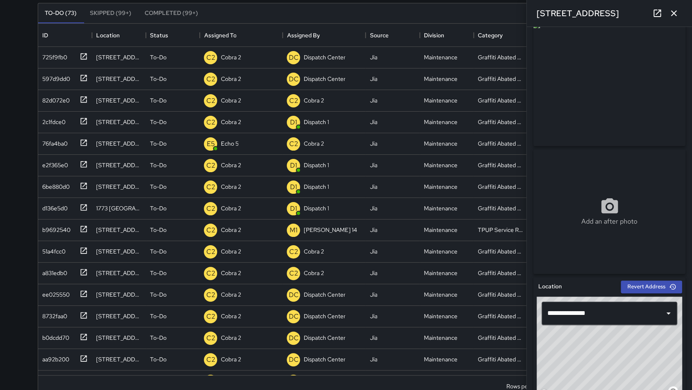
click at [655, 12] on link at bounding box center [657, 13] width 17 height 17
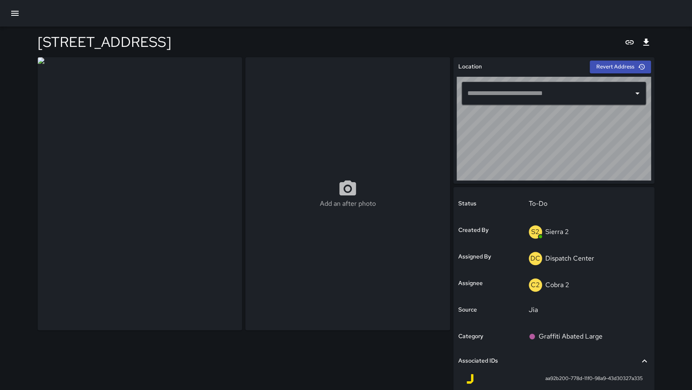
type input "**********"
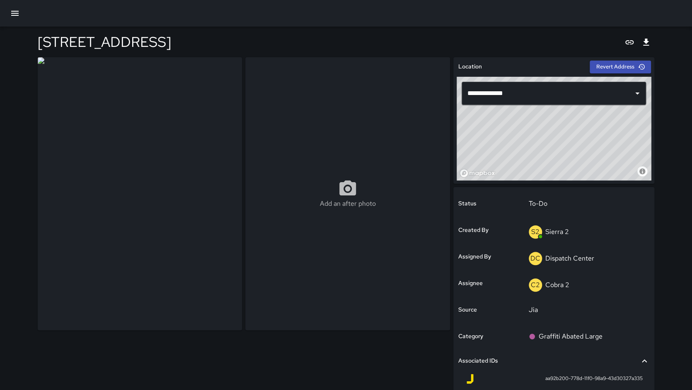
drag, startPoint x: 507, startPoint y: 146, endPoint x: 510, endPoint y: 164, distance: 17.7
click at [510, 164] on div "© Mapbox © OpenStreetMap Improve this map" at bounding box center [554, 129] width 195 height 104
click at [10, 11] on icon "button" at bounding box center [15, 13] width 10 height 10
